Goal: Find specific page/section: Find specific page/section

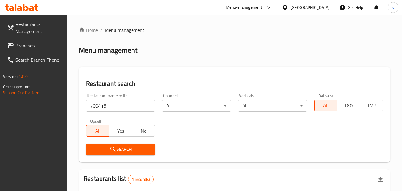
scroll to position [82, 0]
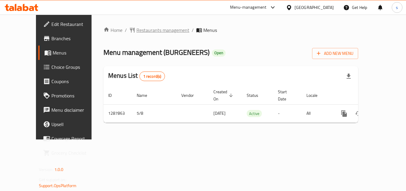
click at [153, 31] on span "Restaurants management" at bounding box center [163, 29] width 53 height 7
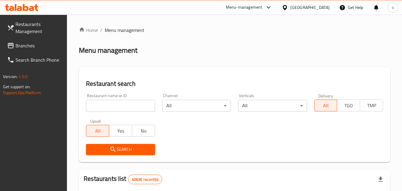
click at [126, 106] on input "search" at bounding box center [120, 106] width 69 height 12
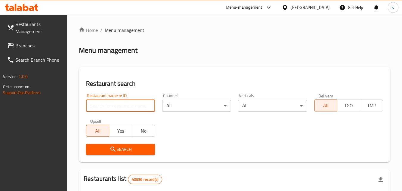
paste input "696906"
type input "696906"
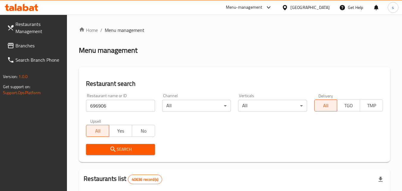
click at [112, 150] on icon "submit" at bounding box center [112, 148] width 5 height 5
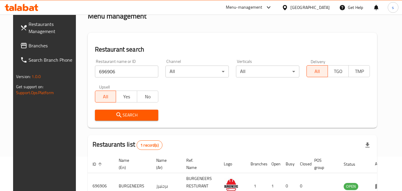
scroll to position [75, 0]
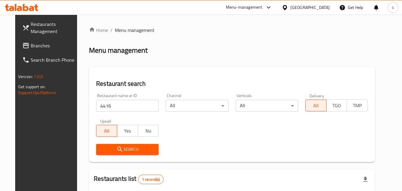
scroll to position [70, 0]
